Goal: Task Accomplishment & Management: Use online tool/utility

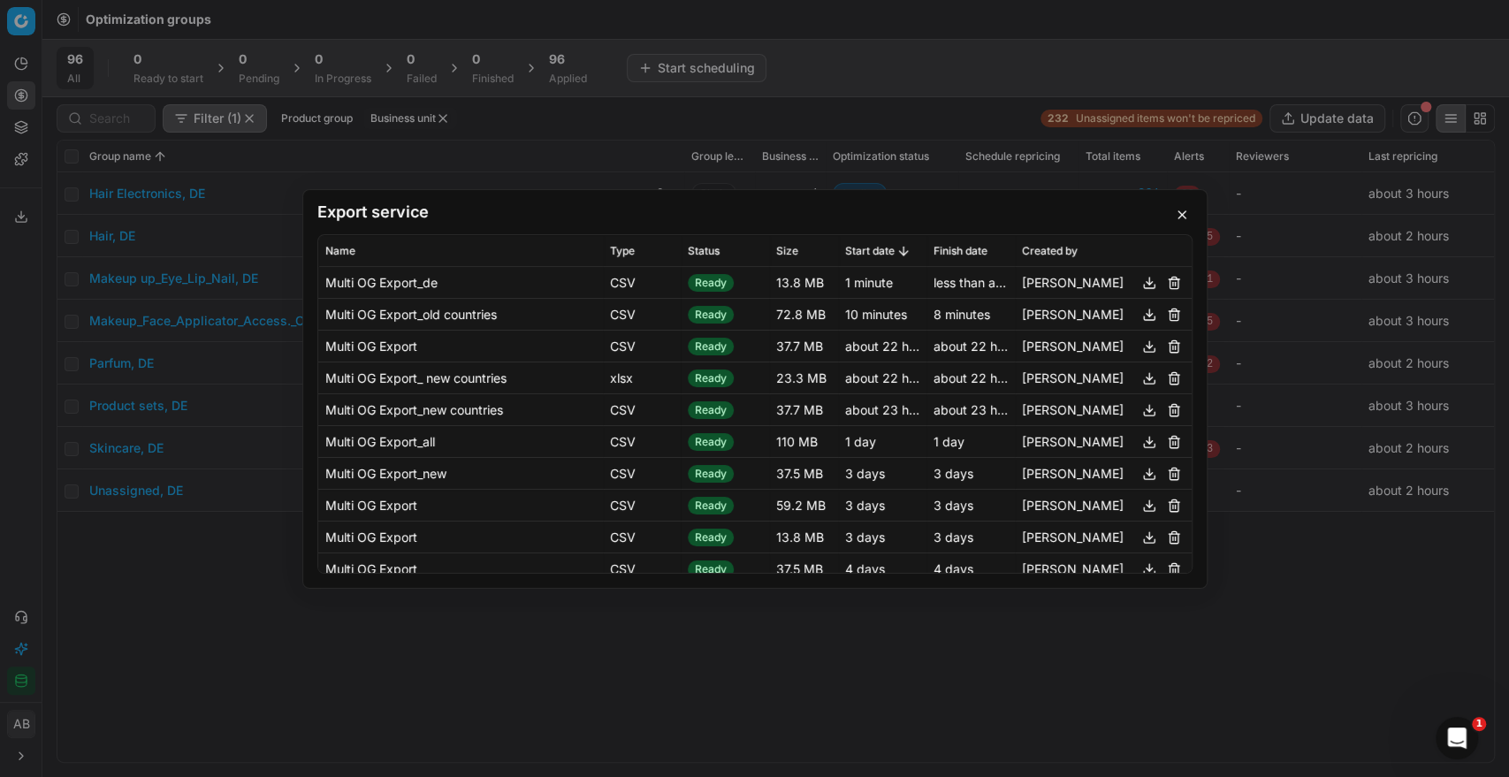
click at [1183, 210] on button "button" at bounding box center [1181, 214] width 21 height 21
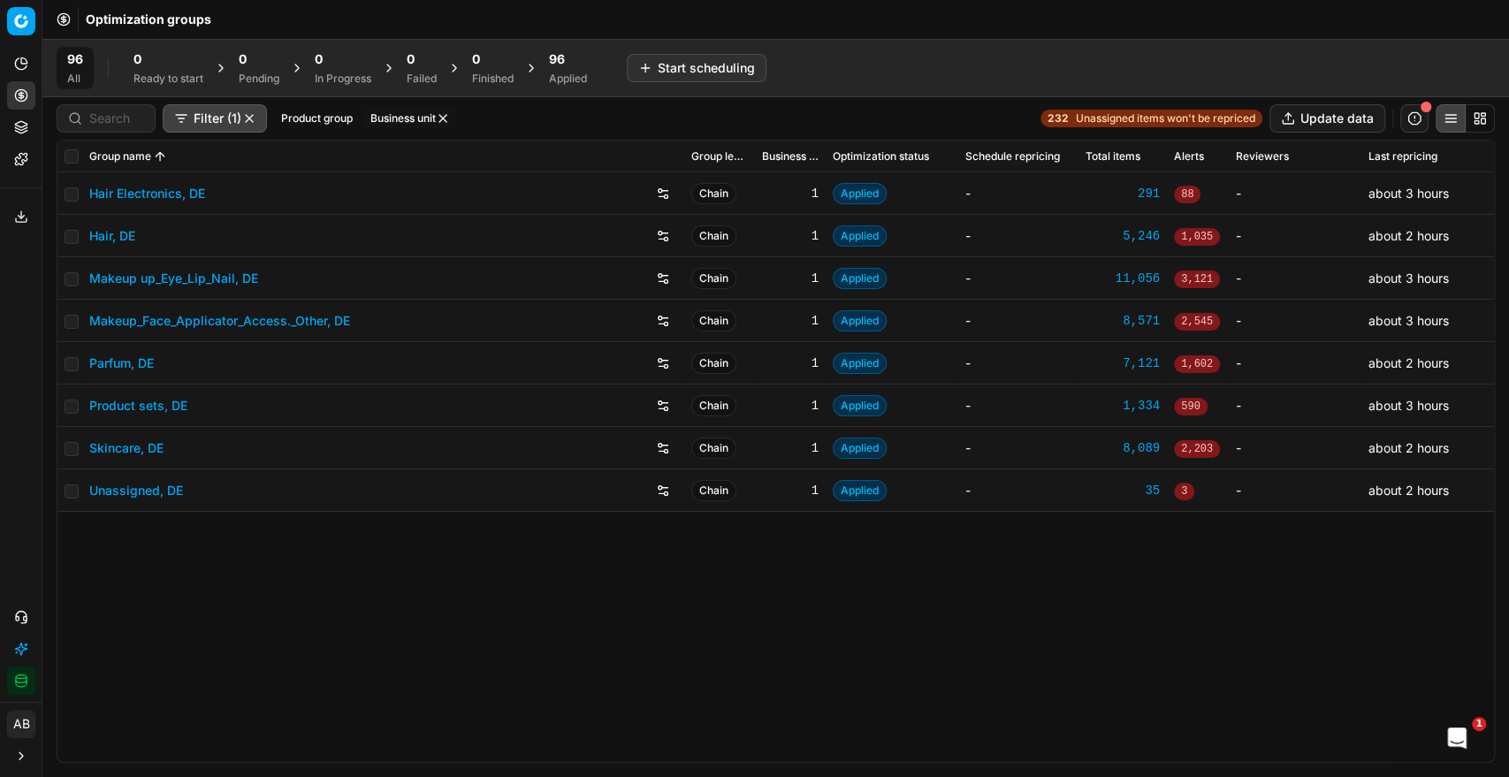
click at [580, 74] on div "Applied" at bounding box center [568, 79] width 38 height 14
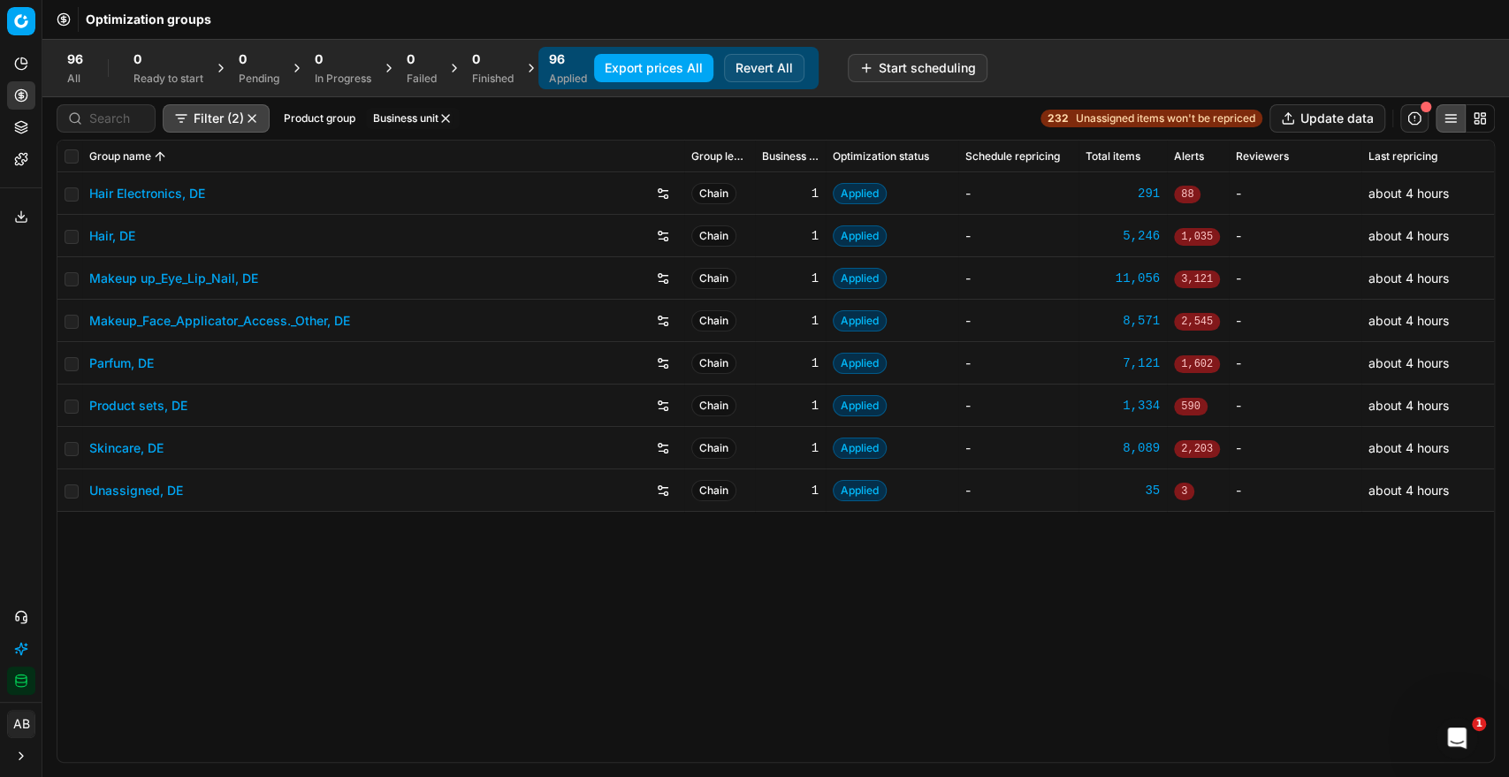
click at [447, 120] on button "button" at bounding box center [445, 118] width 14 height 14
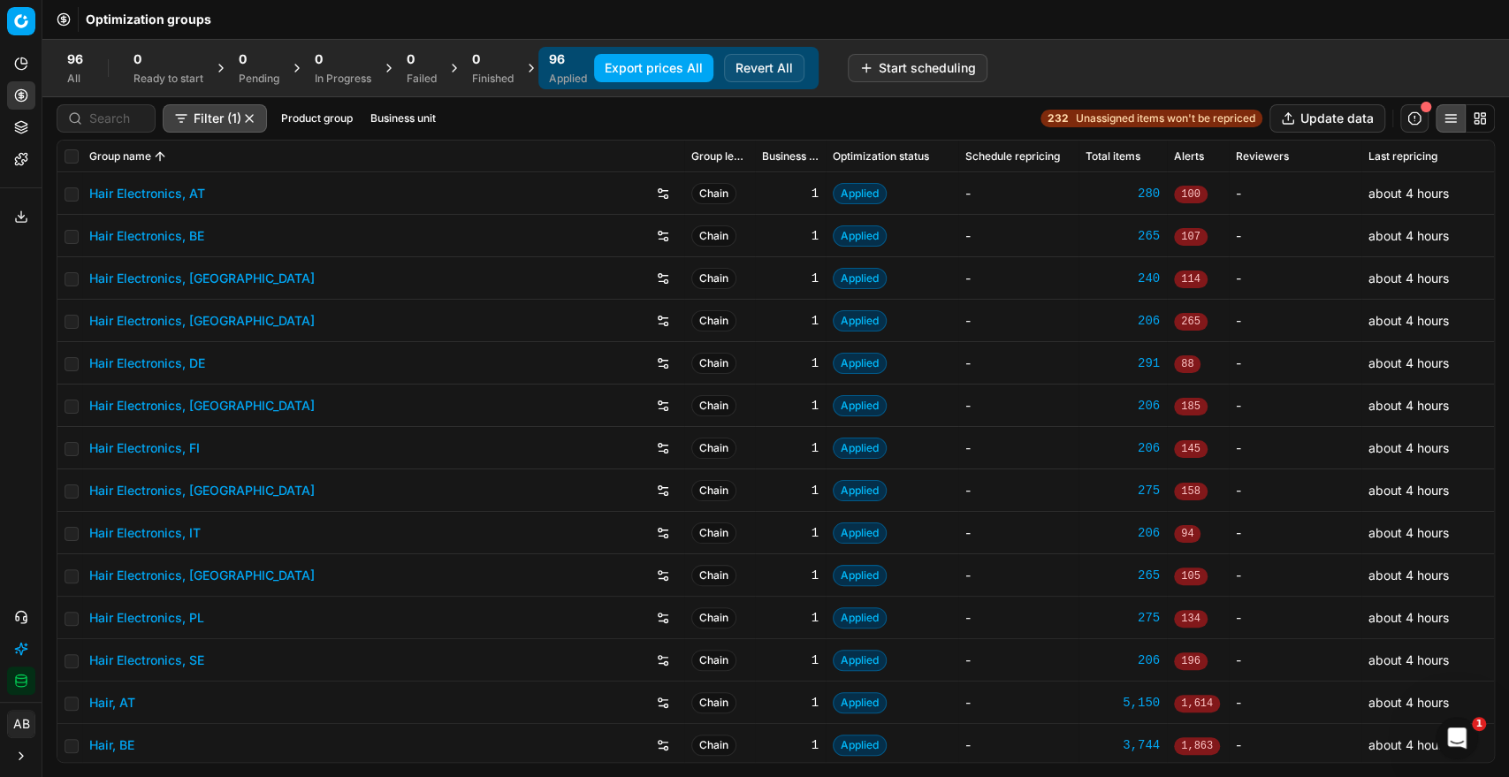
click at [390, 118] on button "Business unit" at bounding box center [403, 118] width 80 height 21
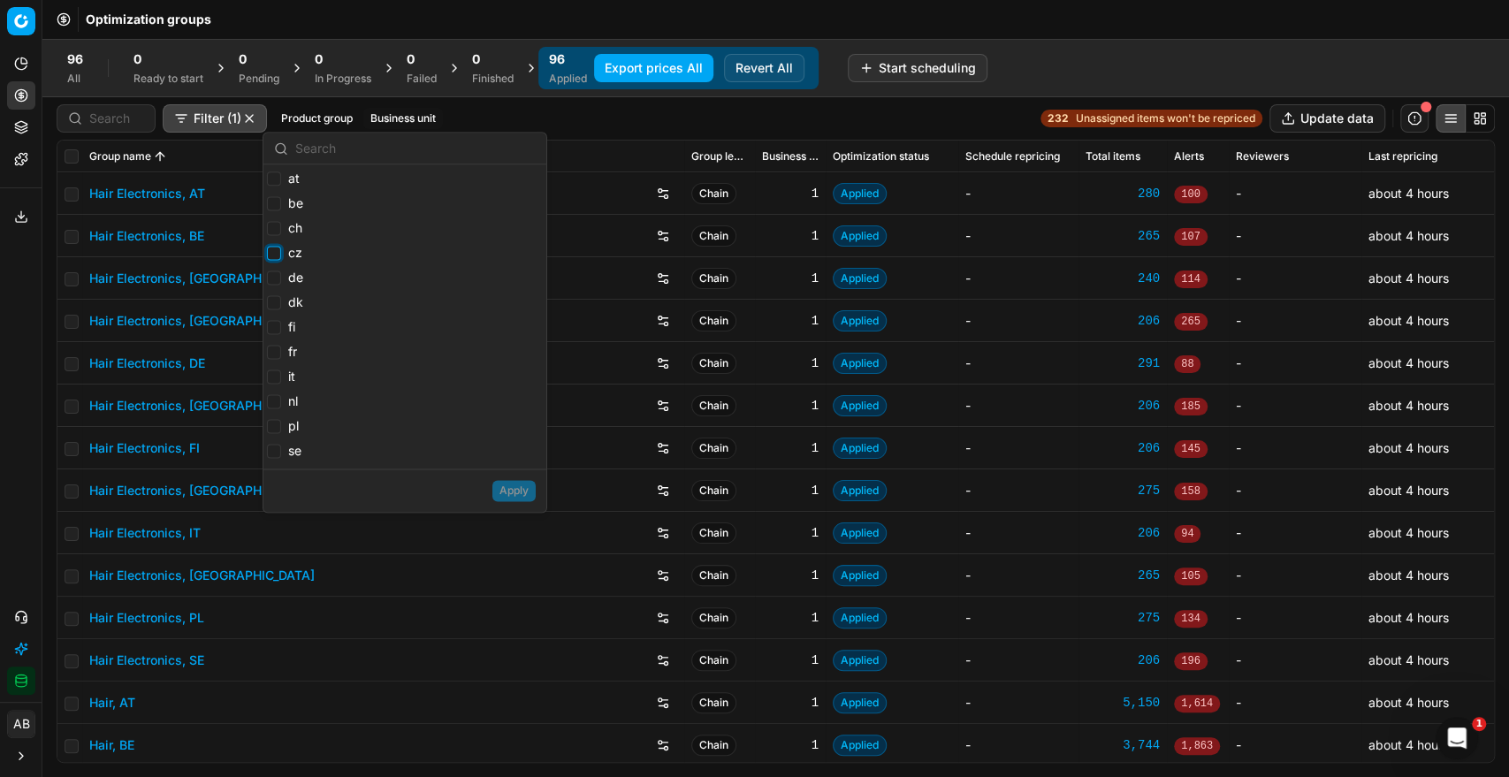
click at [276, 253] on input "cz" at bounding box center [274, 253] width 14 height 14
checkbox input "true"
click at [281, 303] on label "dk" at bounding box center [285, 302] width 36 height 18
click at [281, 303] on input "dk" at bounding box center [274, 302] width 14 height 14
checkbox input "true"
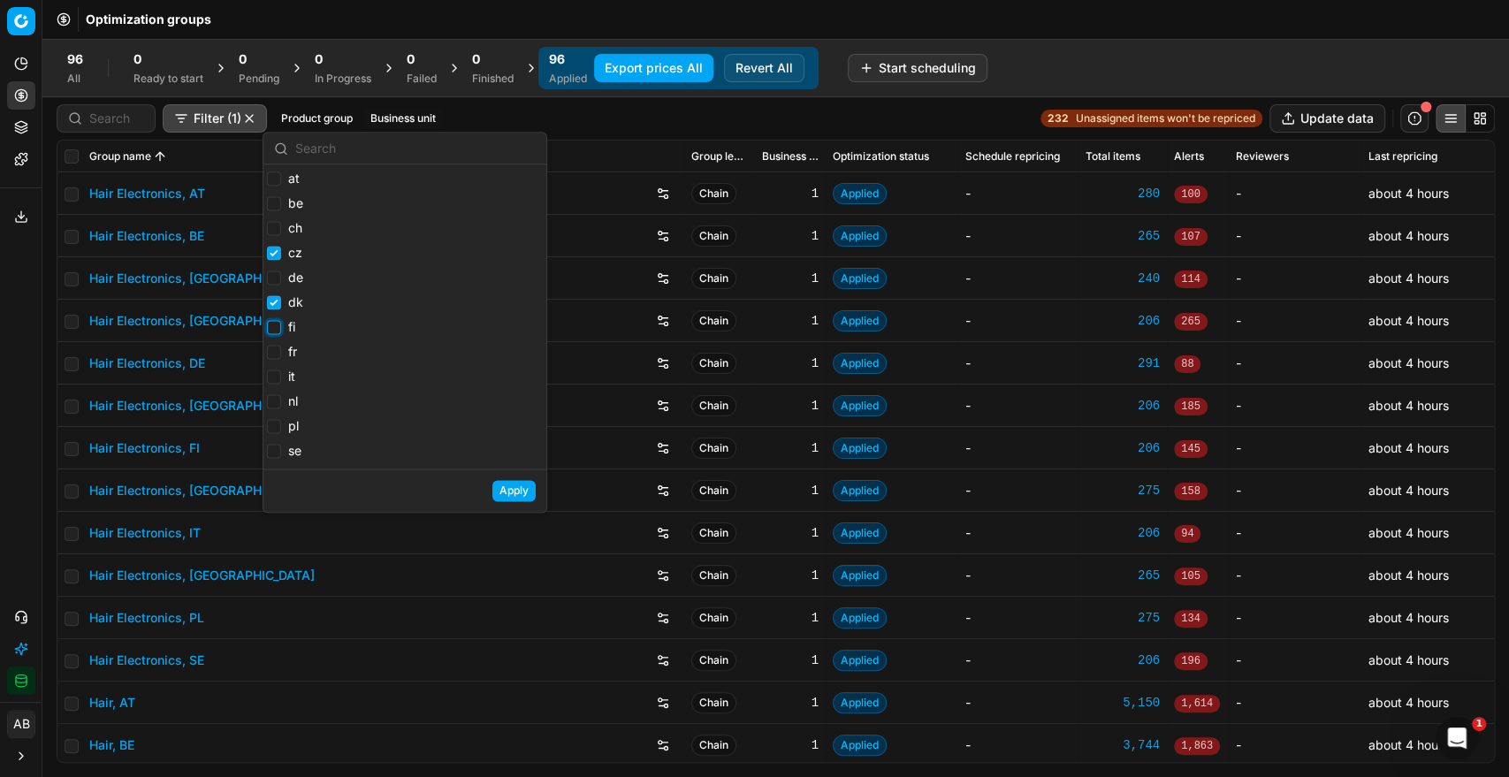
click at [275, 328] on input "fi" at bounding box center [274, 327] width 14 height 14
checkbox input "true"
click at [277, 454] on input "se" at bounding box center [274, 451] width 14 height 14
checkbox input "true"
click at [274, 378] on input "it" at bounding box center [274, 376] width 14 height 14
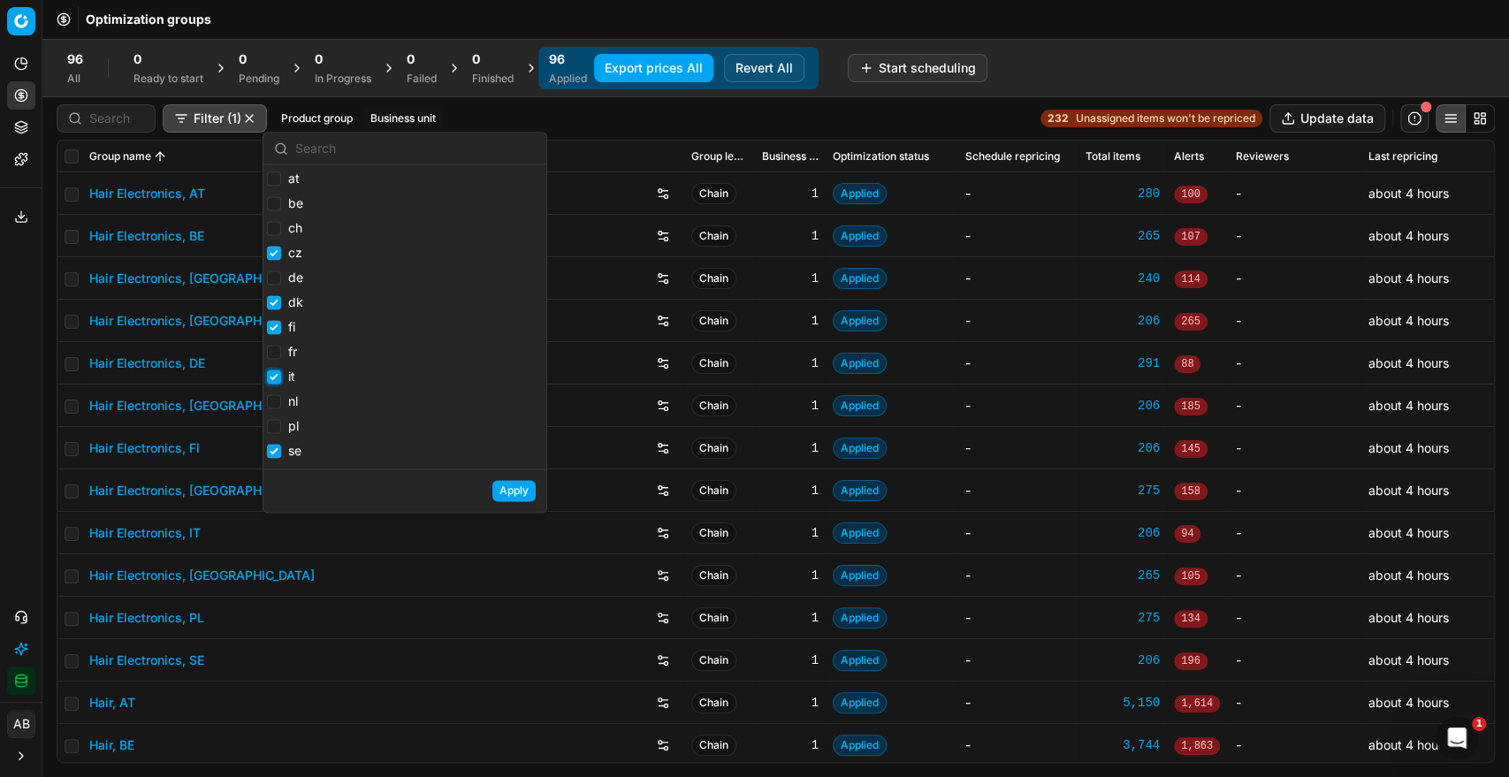
checkbox input "true"
click at [518, 499] on button "Apply" at bounding box center [513, 490] width 43 height 21
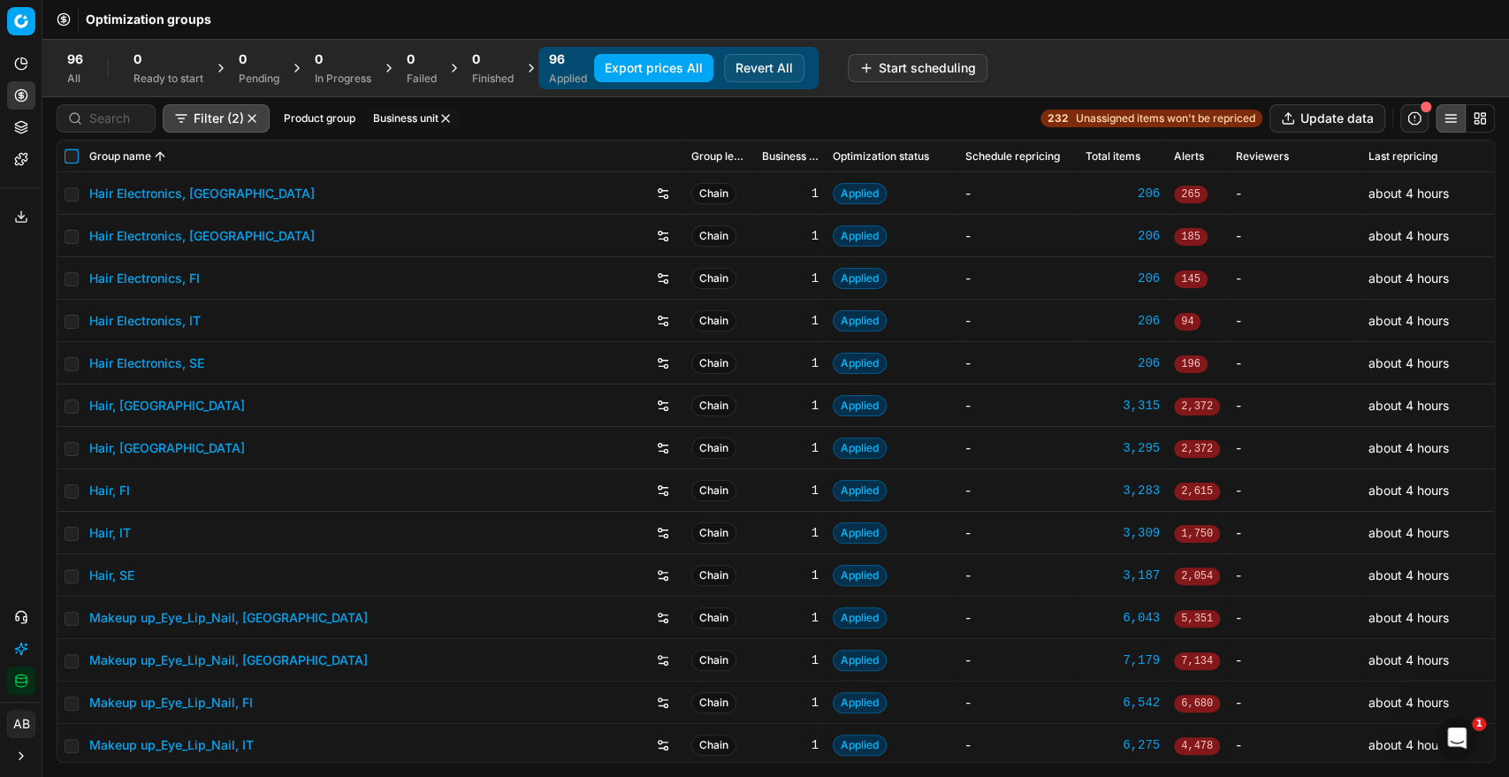
click at [74, 159] on input "checkbox" at bounding box center [72, 156] width 14 height 14
checkbox input "true"
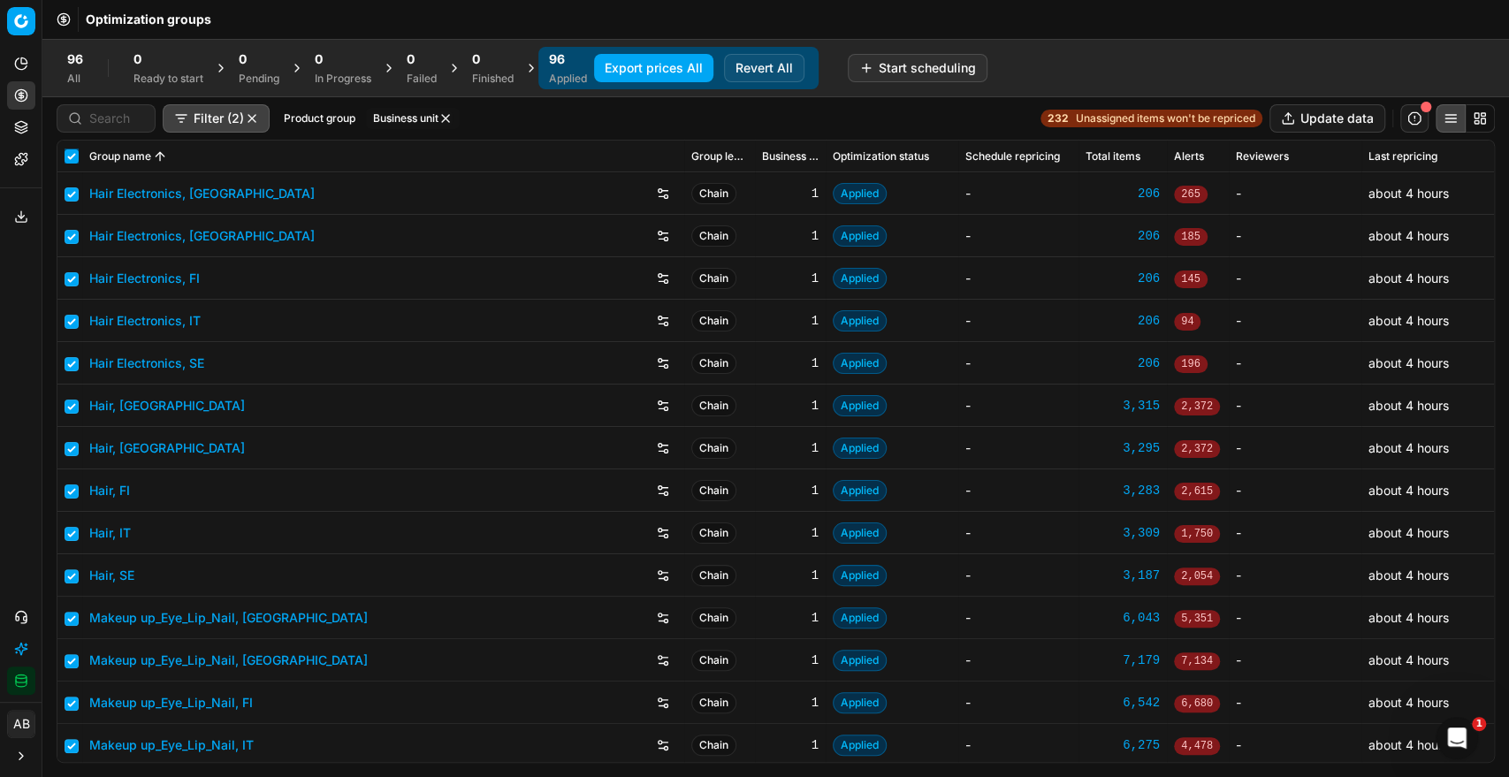
checkbox input "true"
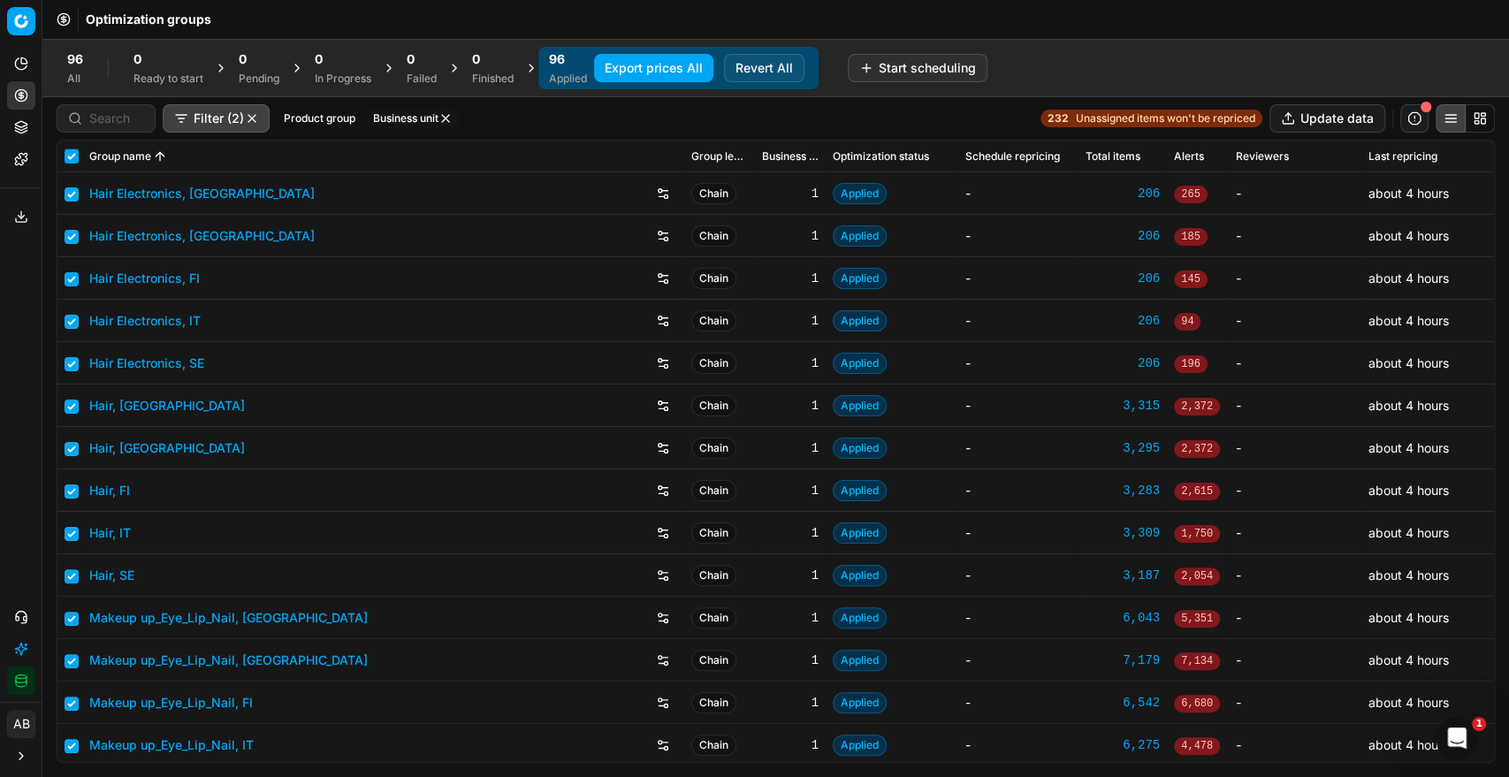
checkbox input "true"
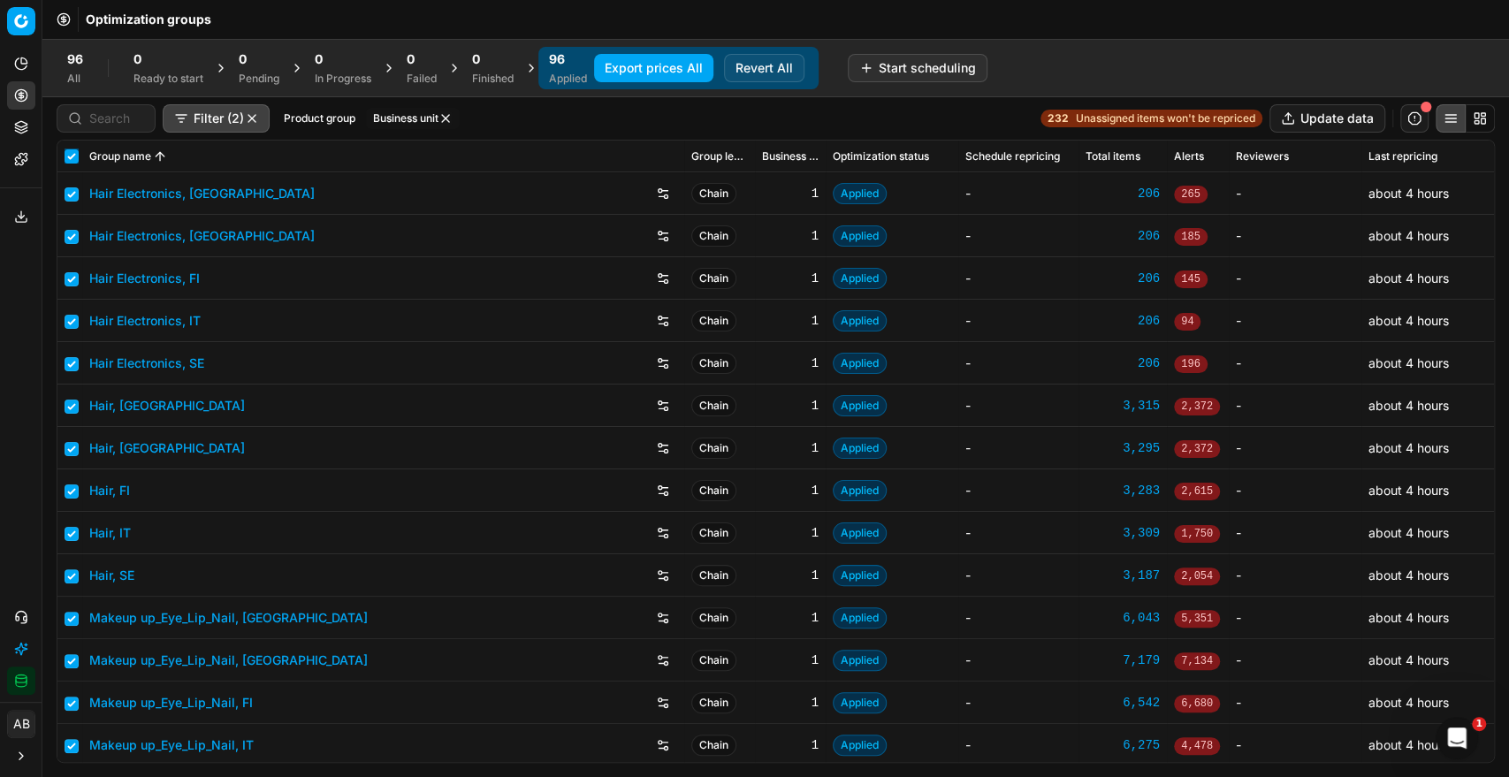
checkbox input "true"
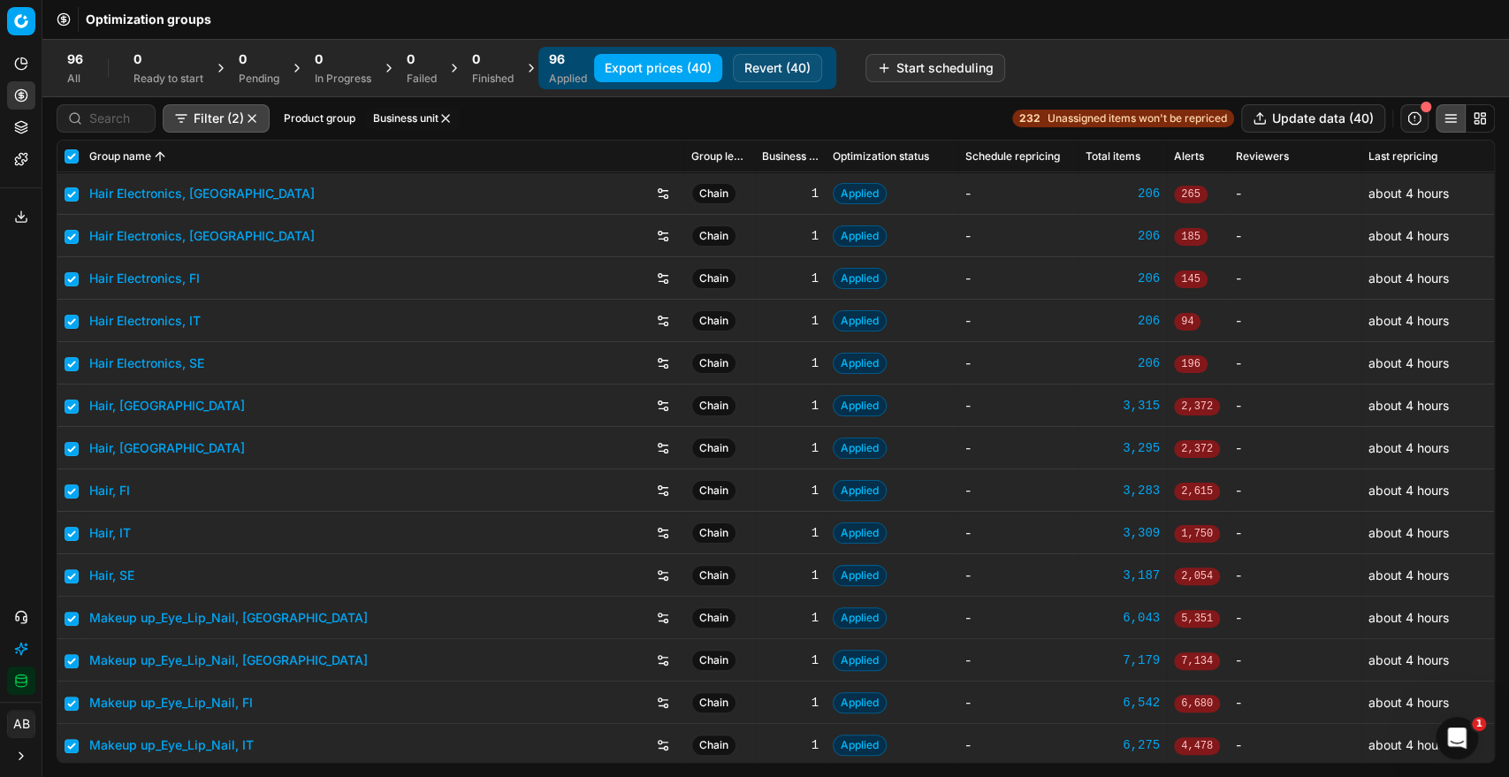
click at [679, 75] on button "Export prices (40)" at bounding box center [658, 68] width 128 height 28
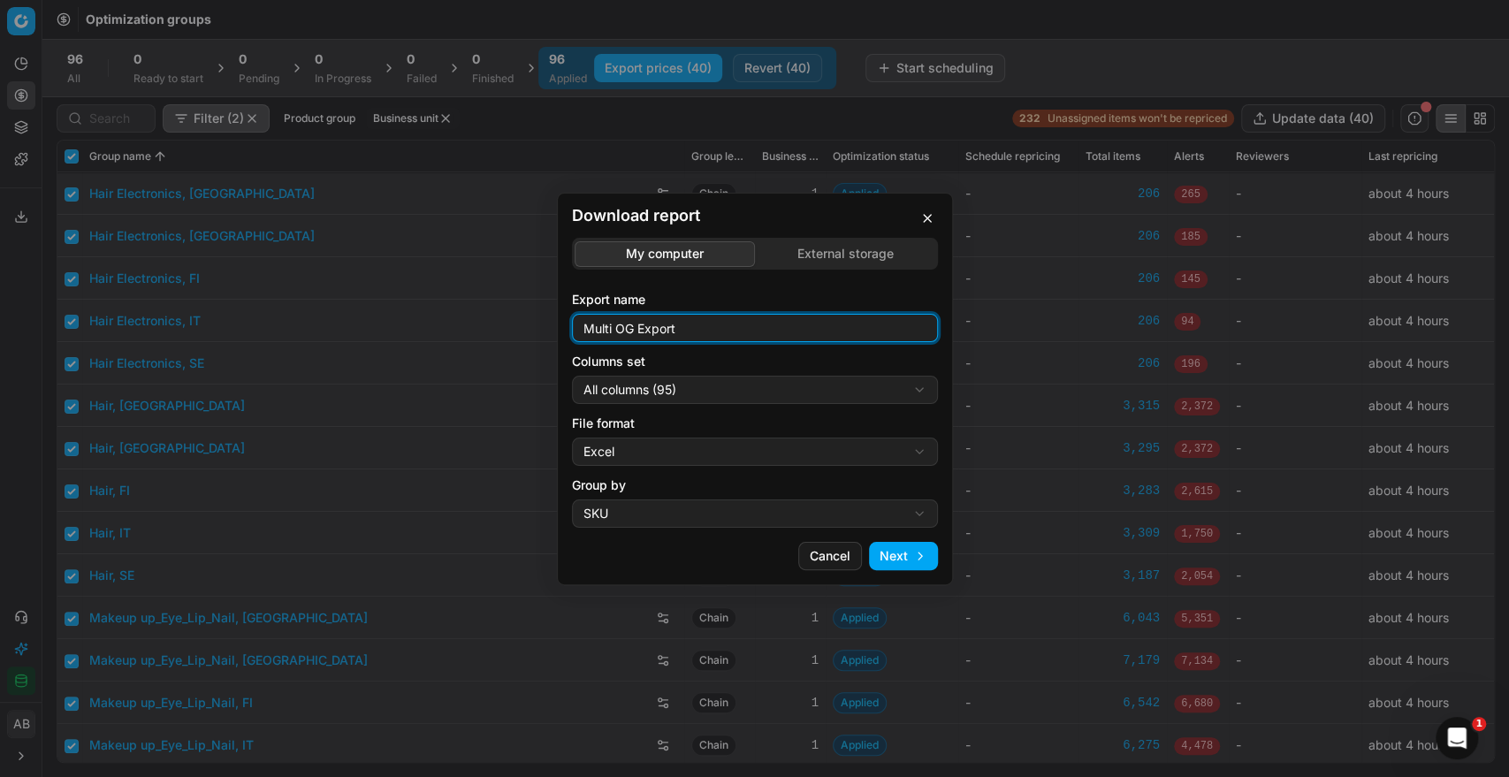
click at [725, 331] on input "Multi OG Export" at bounding box center [755, 328] width 350 height 27
type input "Multi OG Export_new 0810"
click at [772, 436] on div "File format Excel Excel CSV" at bounding box center [755, 440] width 366 height 51
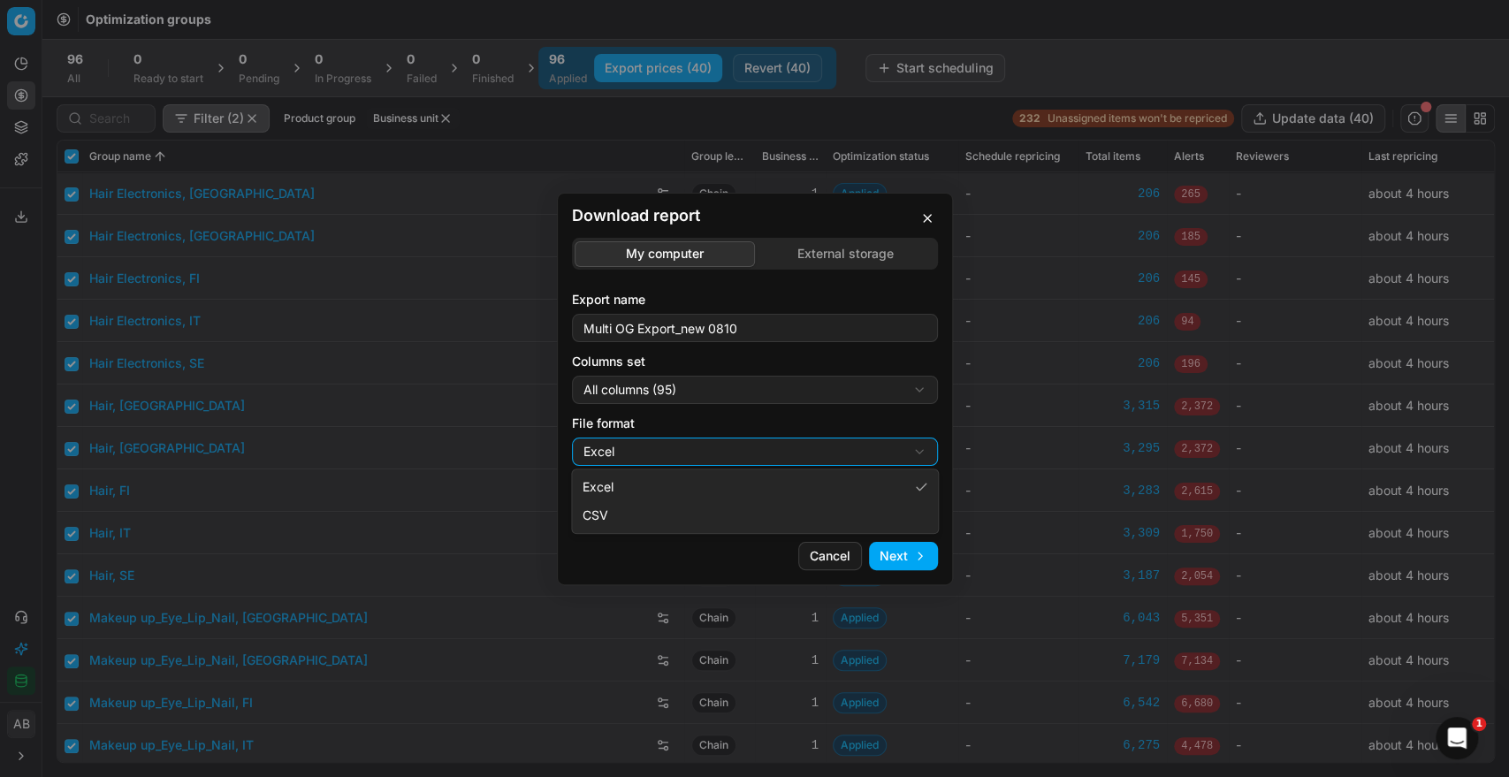
click at [738, 453] on div "Download report My computer External storage Export name Multi OG Export_new 08…" at bounding box center [754, 388] width 1509 height 777
select select "csv"
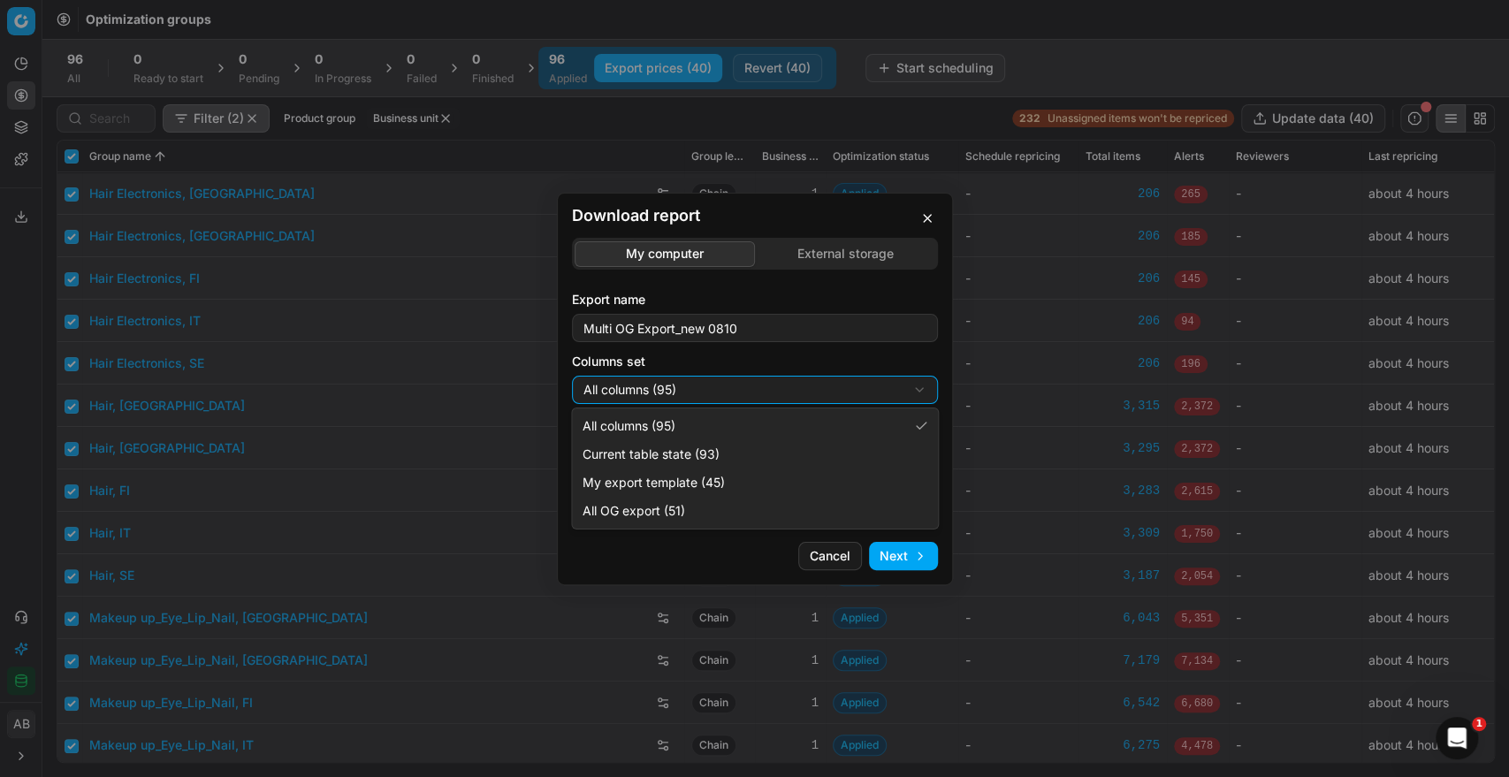
click at [717, 384] on div "Download report My computer External storage Export name Multi OG Export_new 08…" at bounding box center [754, 388] width 1509 height 777
select select "custom"
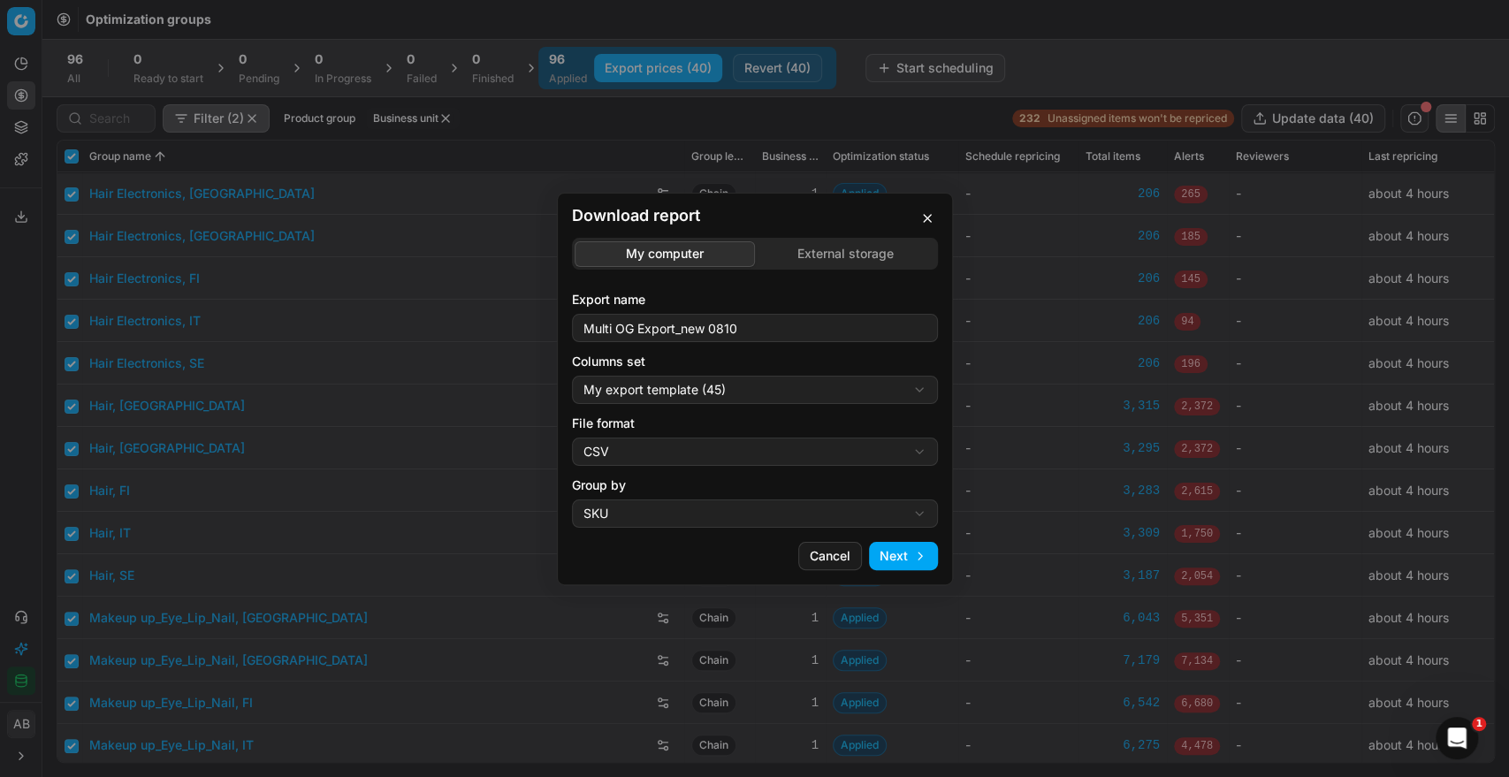
click at [910, 553] on button "Next" at bounding box center [903, 556] width 69 height 28
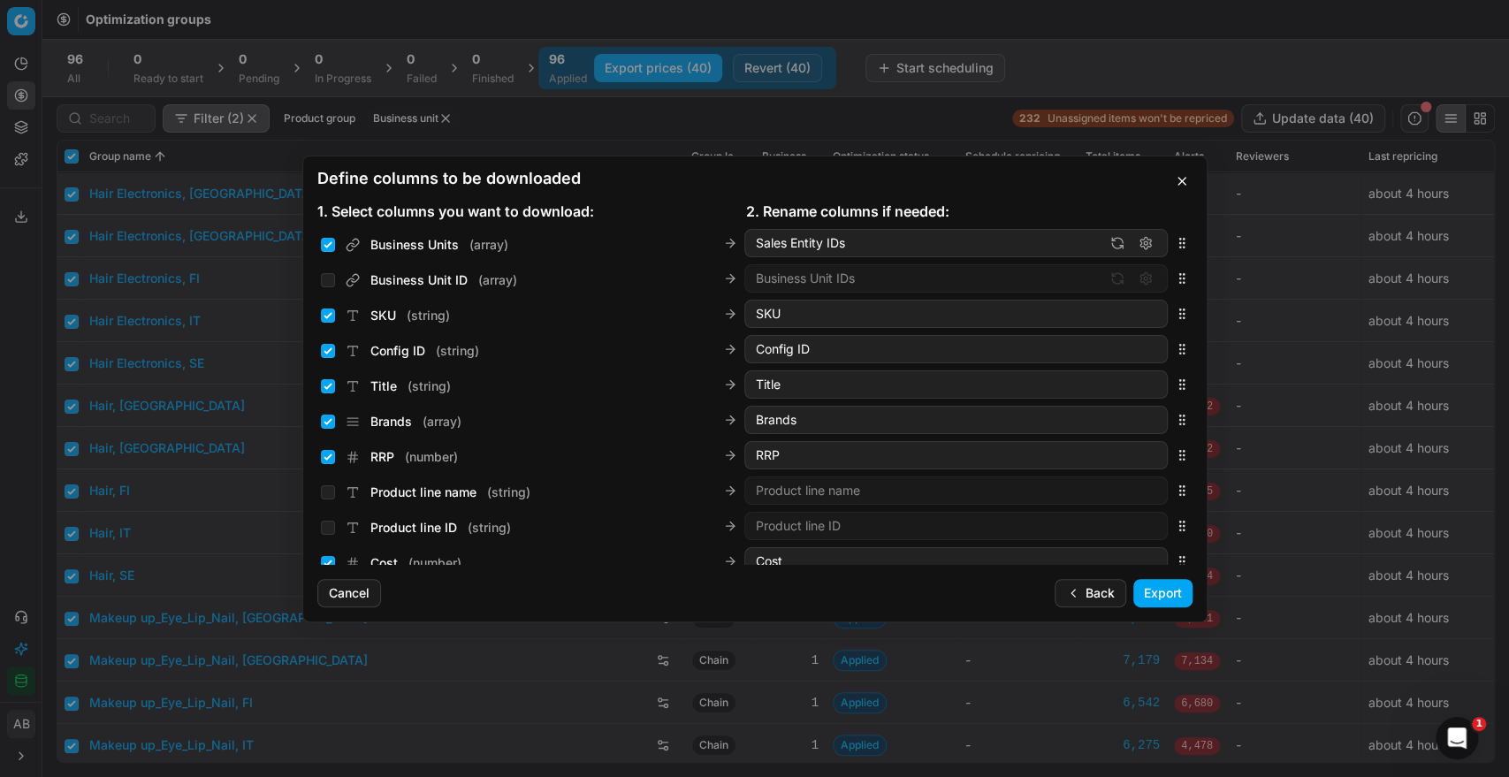
click at [1153, 592] on button "Export" at bounding box center [1162, 593] width 59 height 28
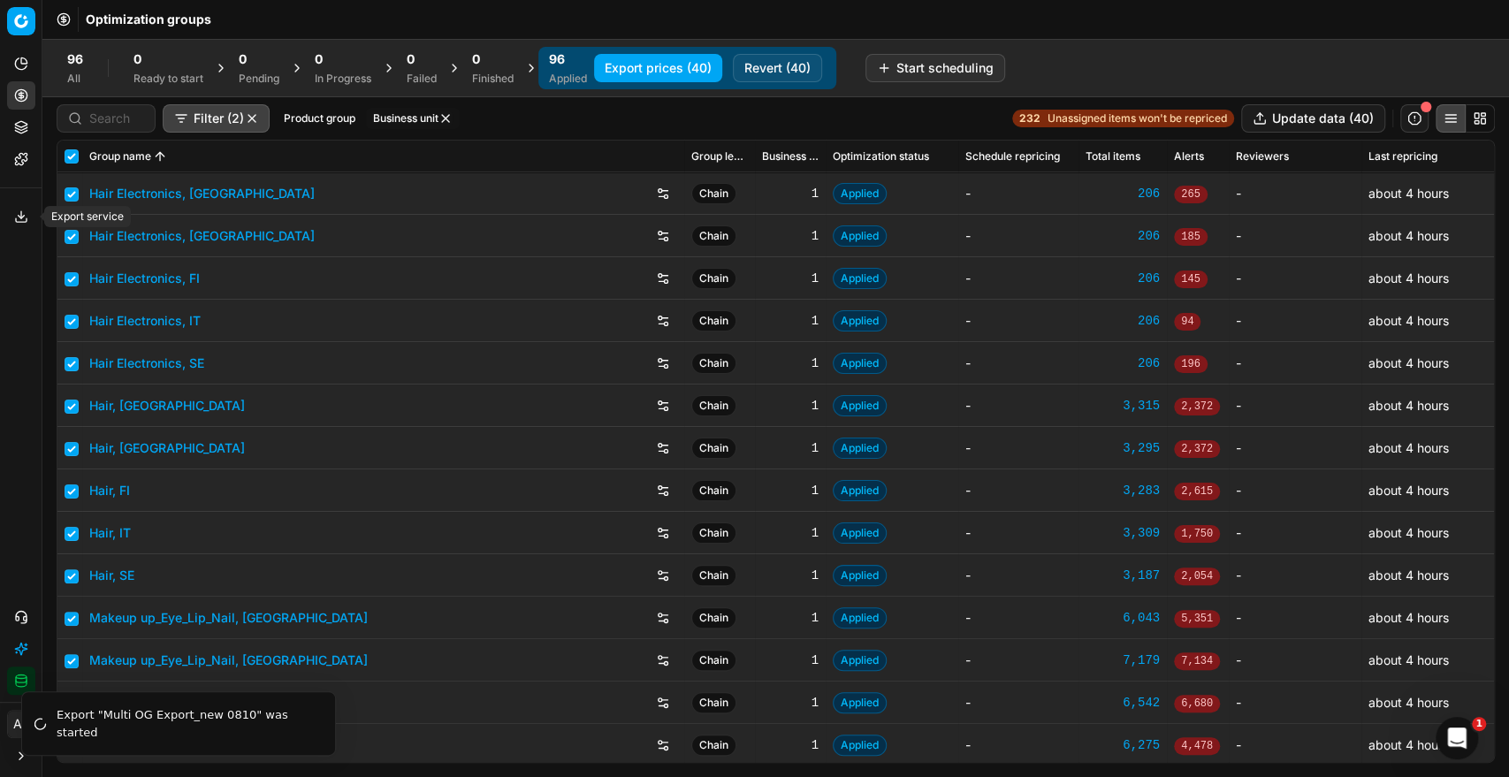
click at [18, 210] on icon at bounding box center [21, 216] width 14 height 14
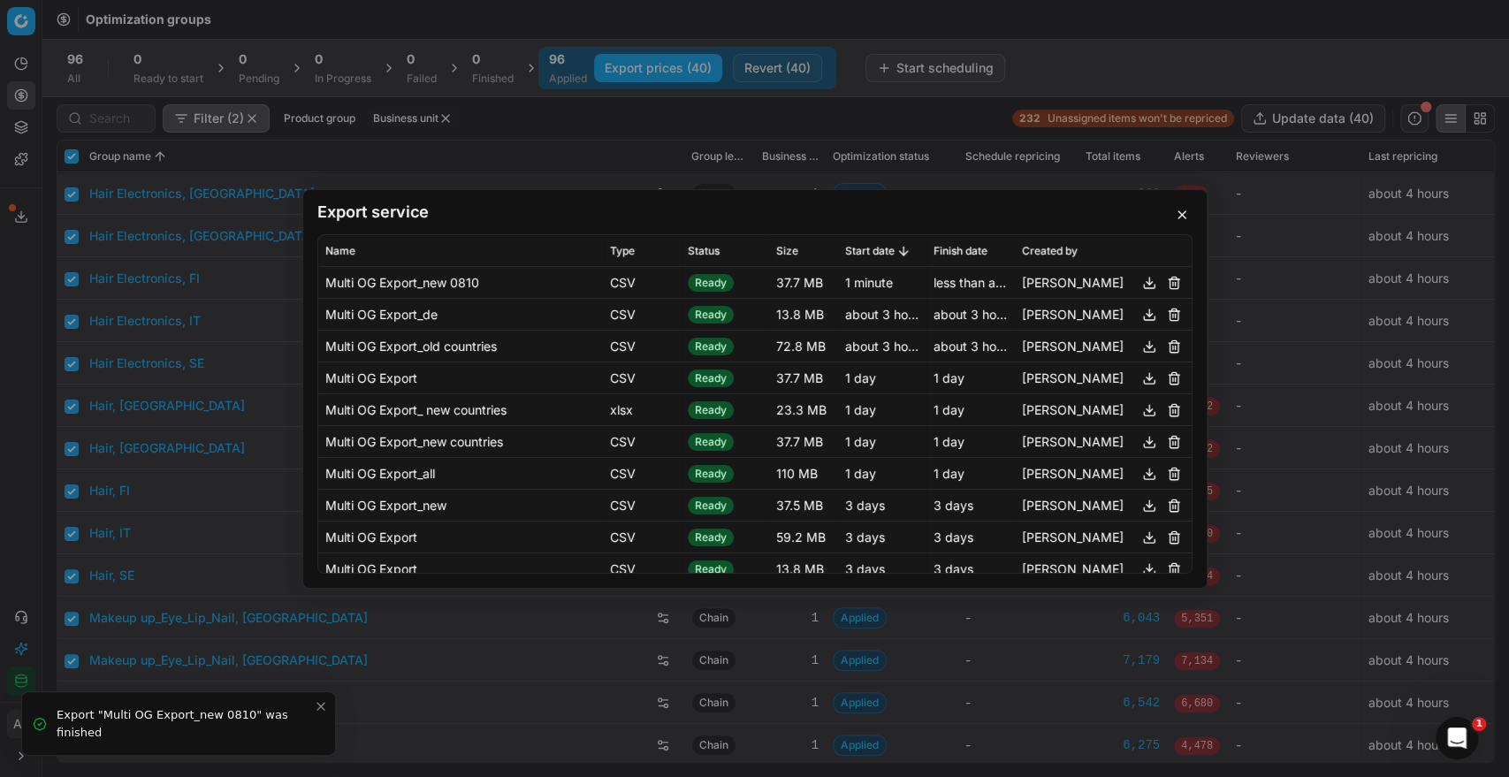
click at [1138, 286] on button "button" at bounding box center [1148, 281] width 21 height 21
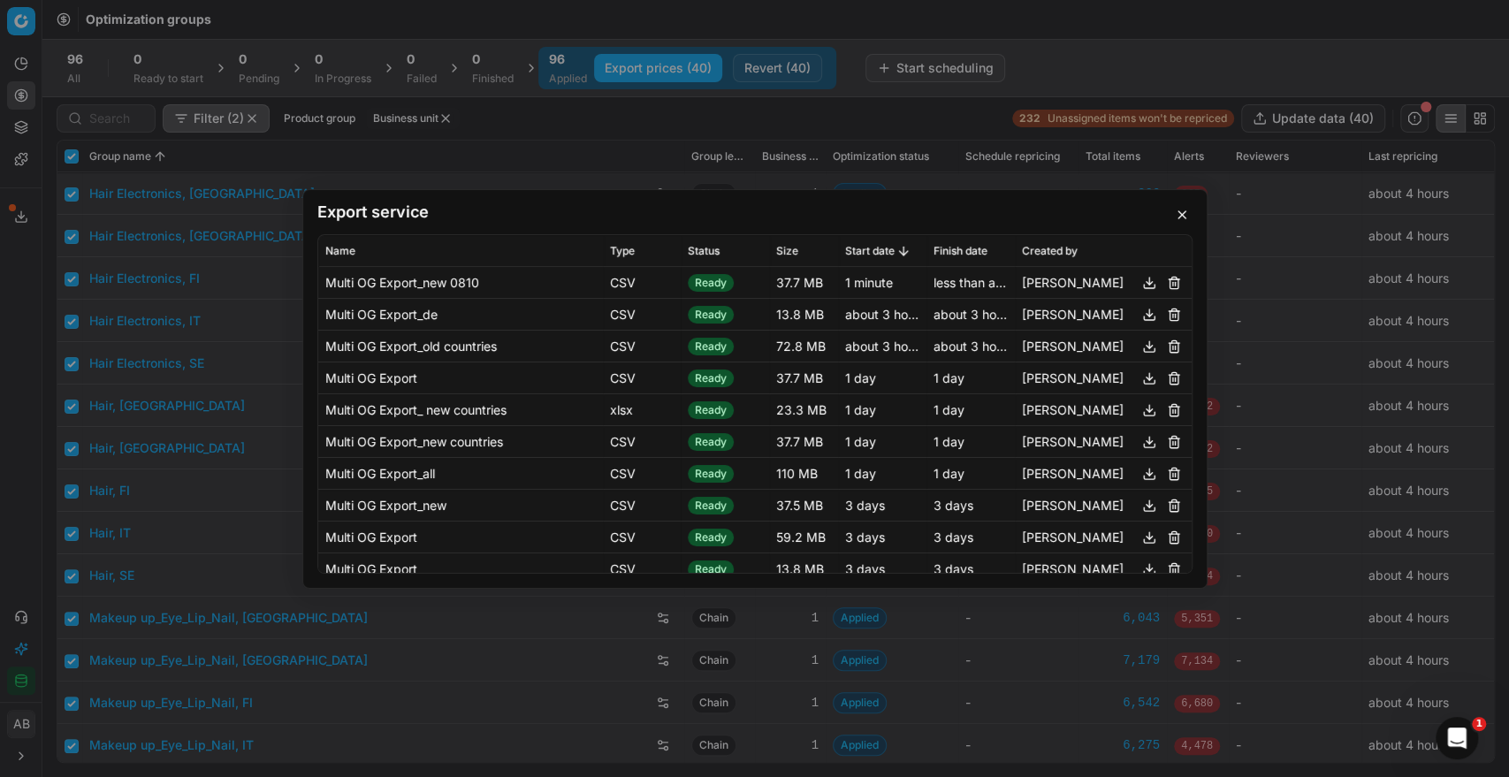
click at [1174, 208] on button "button" at bounding box center [1181, 214] width 21 height 21
